Goal: Task Accomplishment & Management: Use online tool/utility

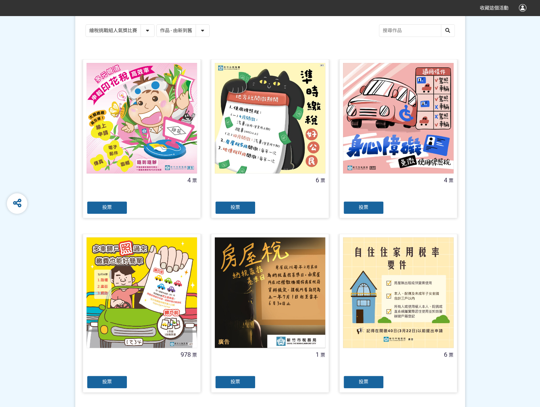
scroll to position [137, 0]
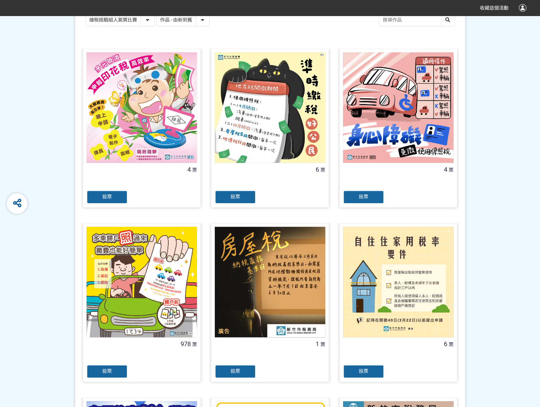
click at [110, 375] on div "投票" at bounding box center [107, 371] width 41 height 14
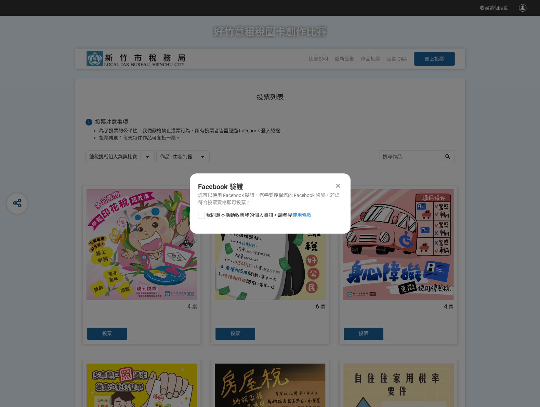
scroll to position [0, 0]
click at [202, 216] on div at bounding box center [201, 215] width 7 height 7
checkbox input "true"
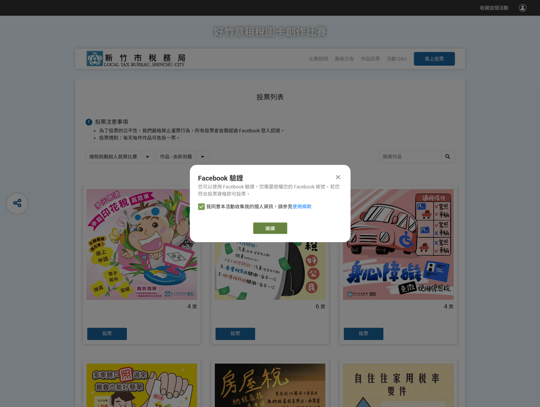
click at [266, 225] on link "繼續" at bounding box center [270, 228] width 34 height 12
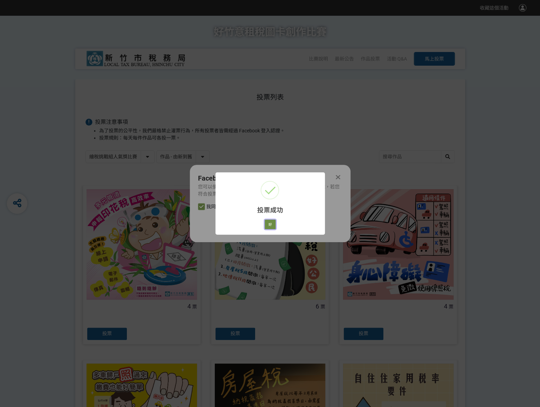
click at [273, 227] on button "好" at bounding box center [270, 225] width 11 height 10
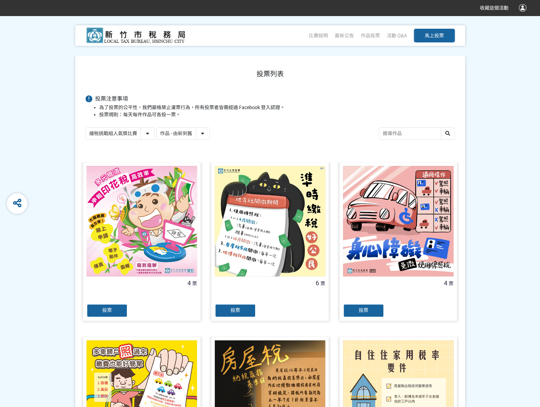
scroll to position [38, 0]
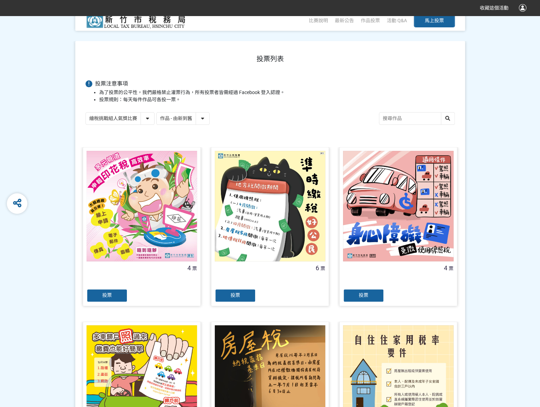
drag, startPoint x: 148, startPoint y: 118, endPoint x: 147, endPoint y: 123, distance: 5.6
click at [148, 118] on select "繪稅挑戰組人氣獎比賽 活用智繪組人氣獎投票" at bounding box center [120, 118] width 68 height 12
select select "13167"
click at [86, 112] on select "繪稅挑戰組人氣獎比賽 活用智繪組人氣獎投票" at bounding box center [120, 118] width 68 height 12
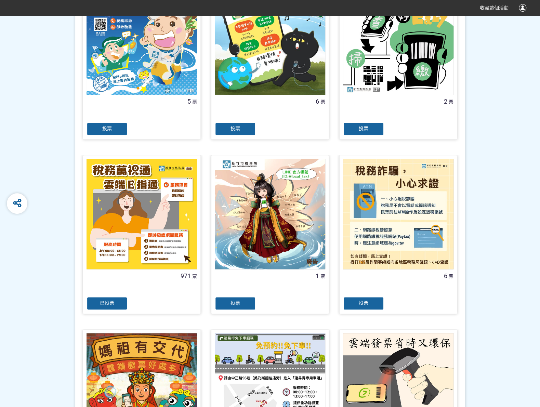
scroll to position [205, 0]
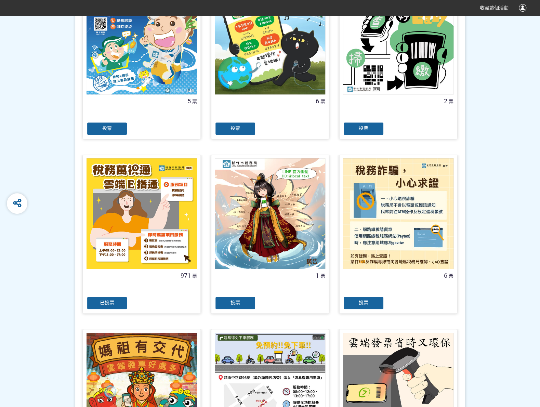
click at [120, 303] on div "已投票" at bounding box center [107, 303] width 41 height 14
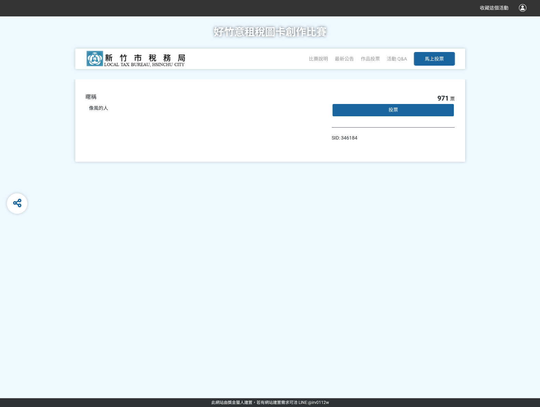
click at [380, 108] on div "投票" at bounding box center [393, 110] width 123 height 14
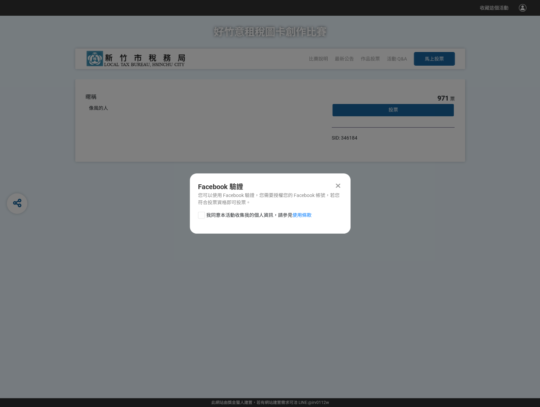
click at [201, 218] on div at bounding box center [201, 215] width 7 height 7
checkbox input "true"
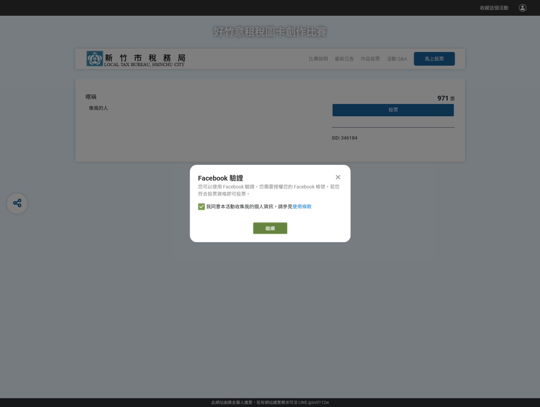
click at [268, 232] on link "繼續" at bounding box center [270, 228] width 34 height 12
